Goal: Information Seeking & Learning: Learn about a topic

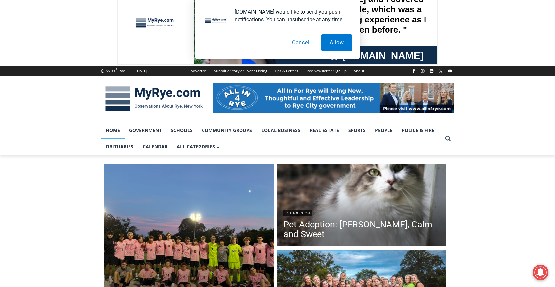
scroll to position [33, 0]
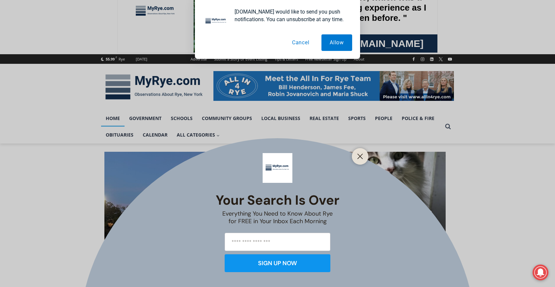
click at [305, 42] on button "Cancel" at bounding box center [301, 42] width 34 height 17
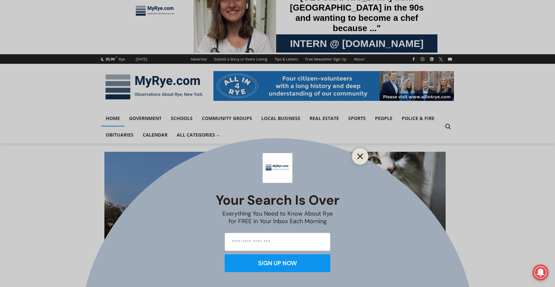
click at [358, 156] on icon "Close" at bounding box center [360, 156] width 6 height 6
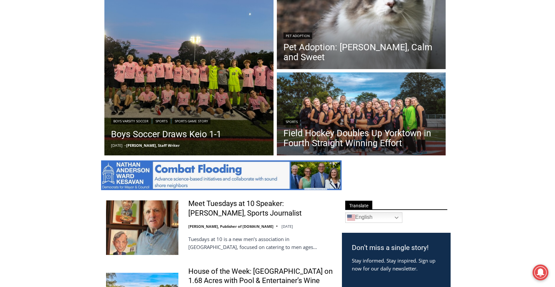
scroll to position [231, 0]
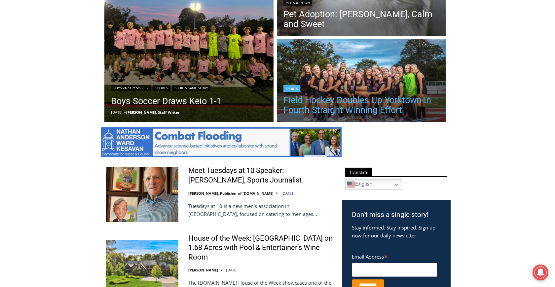
click at [327, 102] on link "Field Hockey Doubles Up Yorktown in Fourth Straight Winning Effort" at bounding box center [361, 105] width 156 height 20
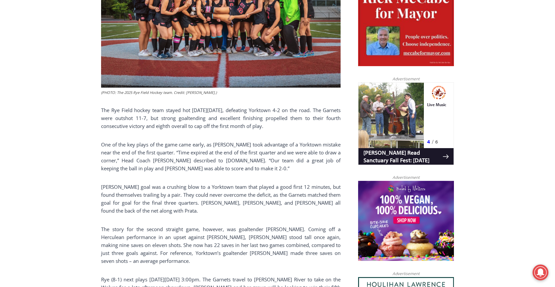
scroll to position [363, 0]
